Goal: Find specific fact: Find specific fact

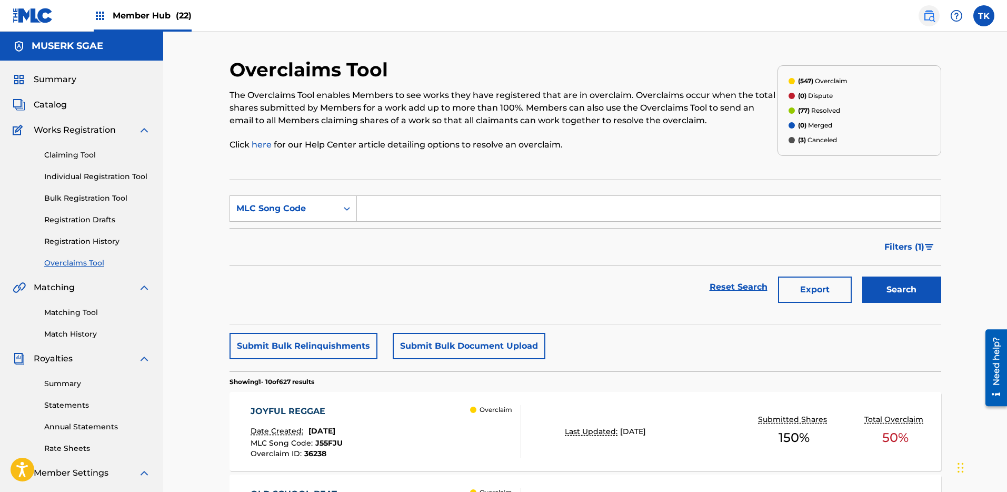
click at [928, 15] on img at bounding box center [929, 15] width 13 height 13
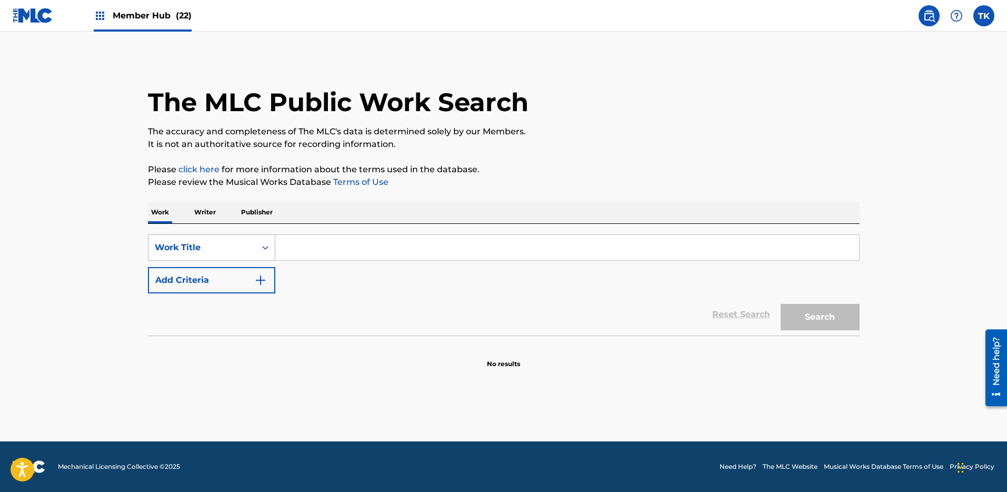
click at [225, 241] on div "Work Title" at bounding box center [201, 247] width 107 height 20
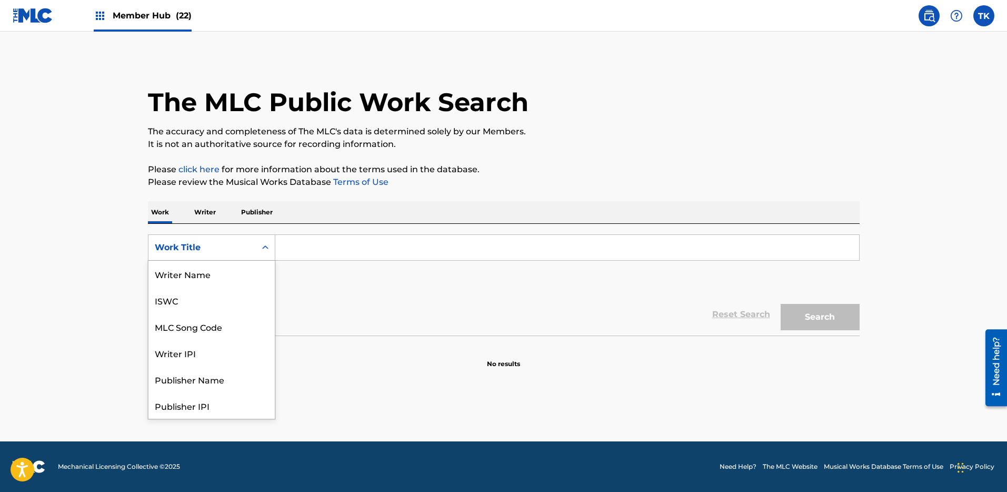
scroll to position [53, 0]
click at [231, 273] on div "MLC Song Code" at bounding box center [211, 274] width 126 height 26
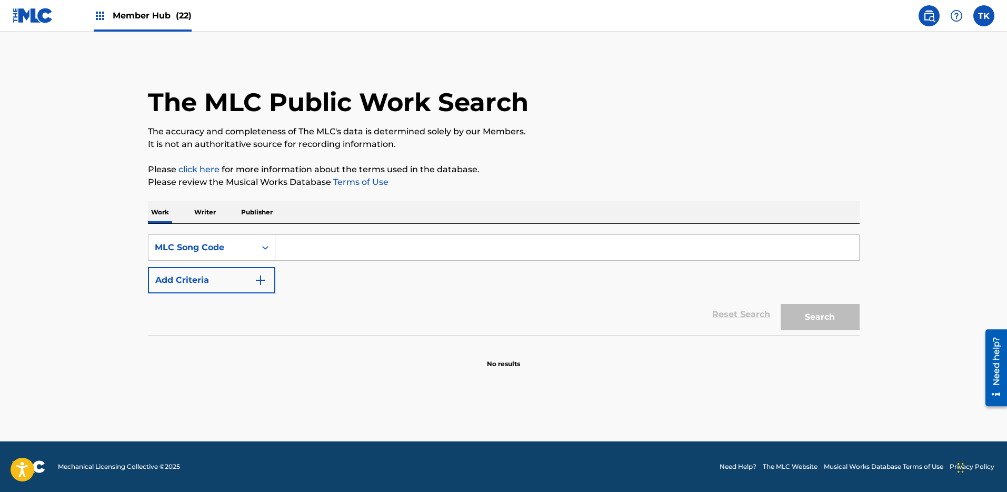
click at [357, 240] on input "Search Form" at bounding box center [567, 247] width 584 height 25
paste input "MVCS8O"
type input "MVCS8O"
click at [767, 300] on div "Reset Search Search" at bounding box center [504, 314] width 712 height 42
click at [814, 311] on button "Search" at bounding box center [820, 317] width 79 height 26
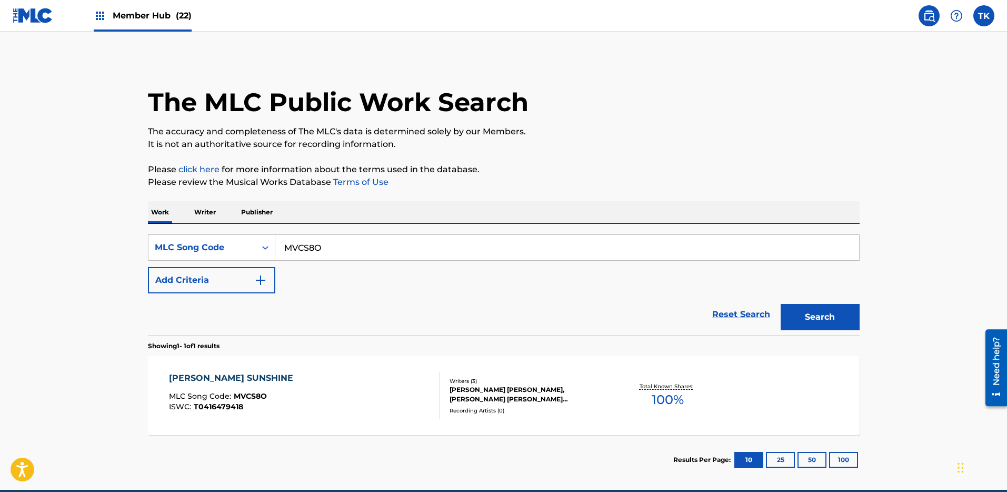
scroll to position [13, 0]
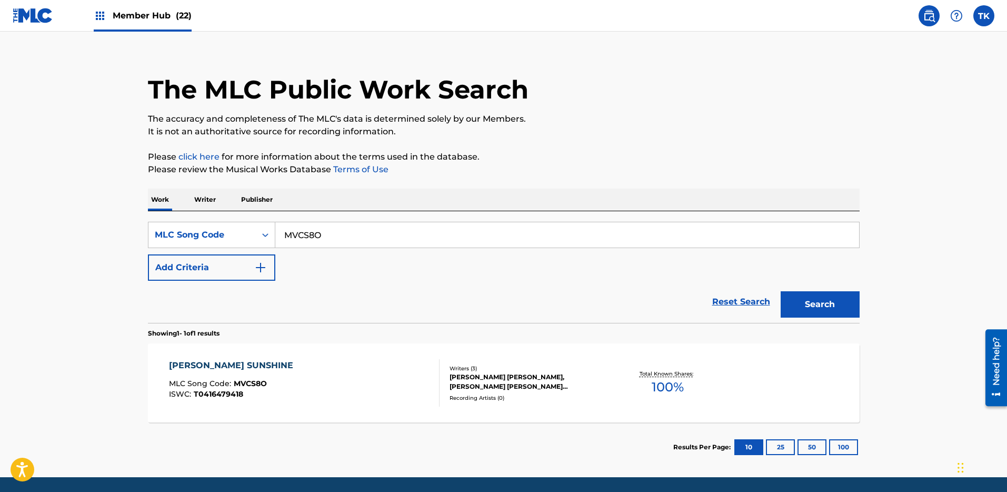
click at [379, 384] on div "[PERSON_NAME] SUNSHINE MLC Song Code : MVCS8O ISWC : T0416479418" at bounding box center [304, 382] width 271 height 47
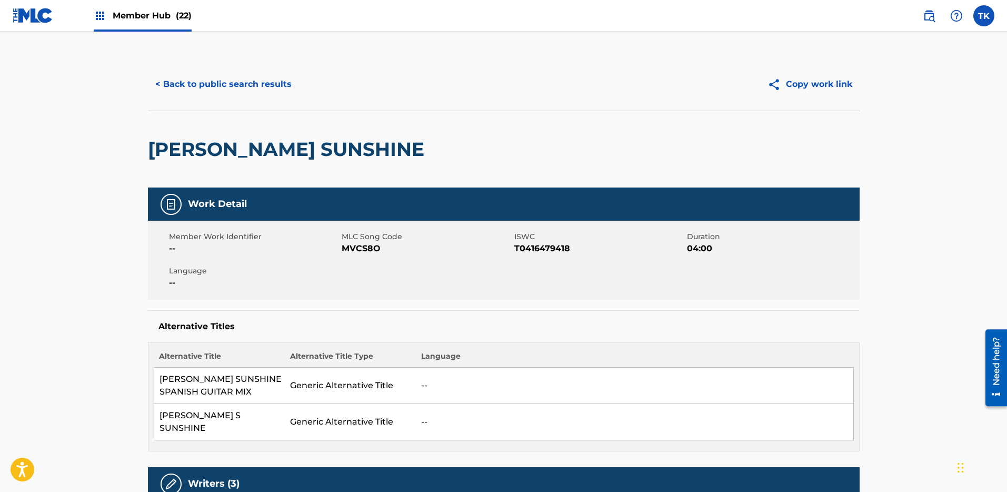
click at [549, 248] on span "T0416479418" at bounding box center [599, 248] width 170 height 13
drag, startPoint x: 549, startPoint y: 248, endPoint x: 448, endPoint y: 151, distance: 140.0
click at [549, 248] on span "T0416479418" at bounding box center [599, 248] width 170 height 13
copy span "T0416479418"
